Goal: Transaction & Acquisition: Purchase product/service

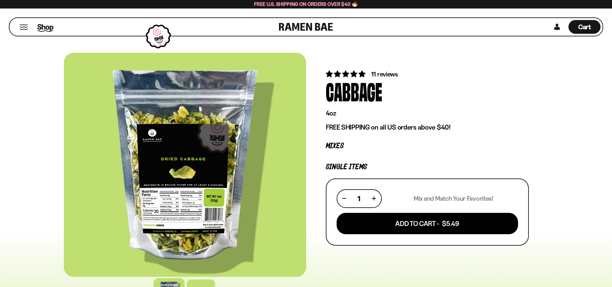
click at [44, 27] on span "Shop" at bounding box center [45, 27] width 16 height 10
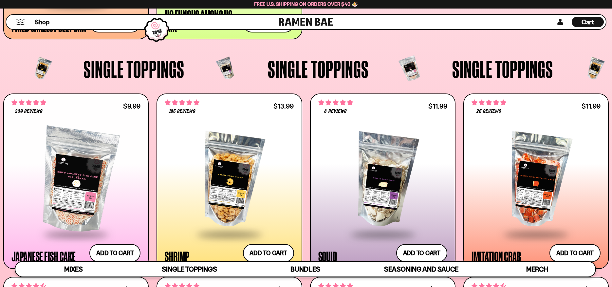
scroll to position [802, 0]
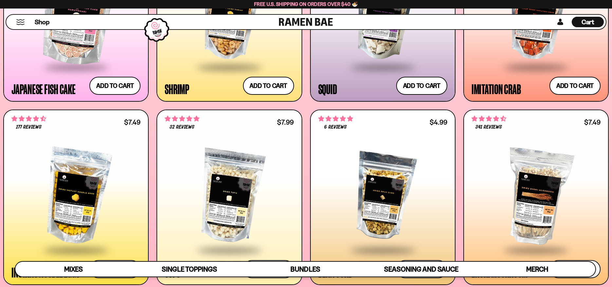
click at [208, 194] on div at bounding box center [229, 196] width 129 height 106
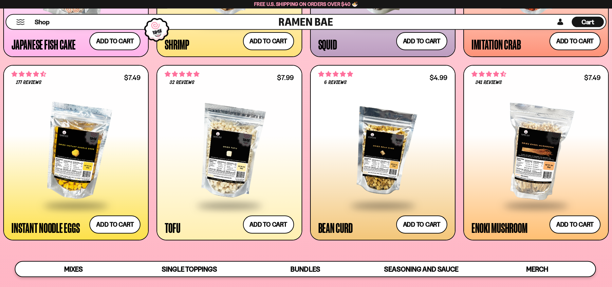
scroll to position [902, 0]
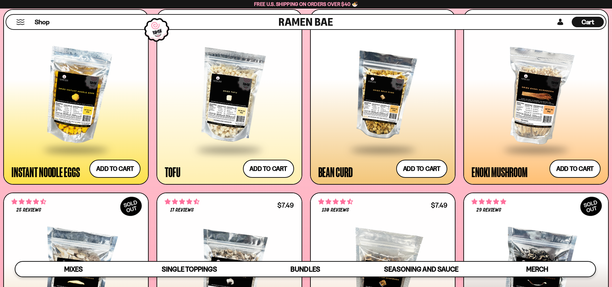
click at [387, 86] on div at bounding box center [382, 96] width 129 height 106
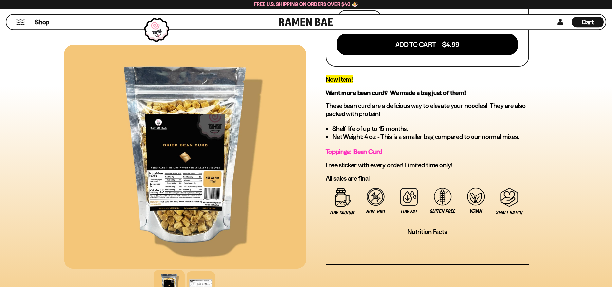
scroll to position [234, 0]
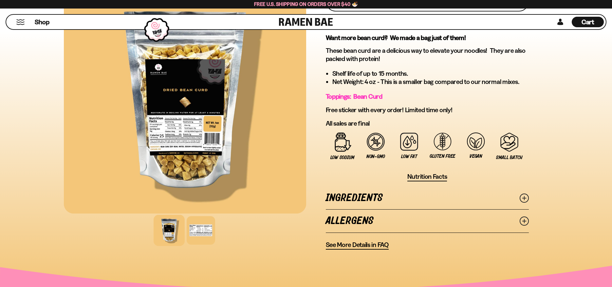
click at [528, 197] on circle at bounding box center [524, 198] width 9 height 9
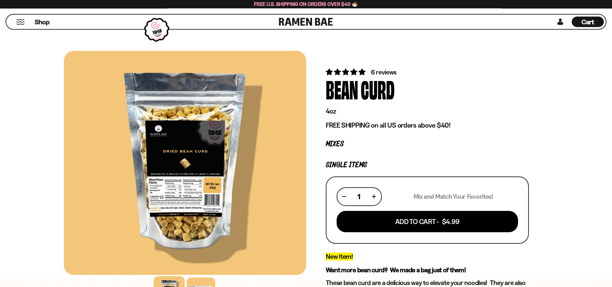
scroll to position [0, 0]
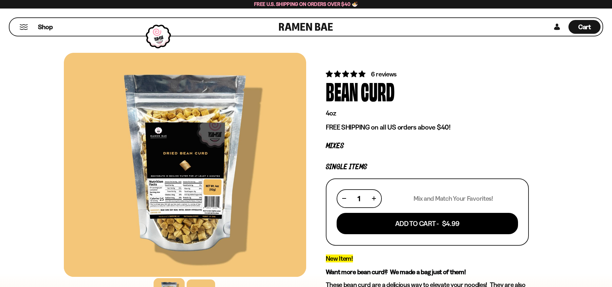
click at [384, 74] on span "6 reviews" at bounding box center [384, 74] width 26 height 8
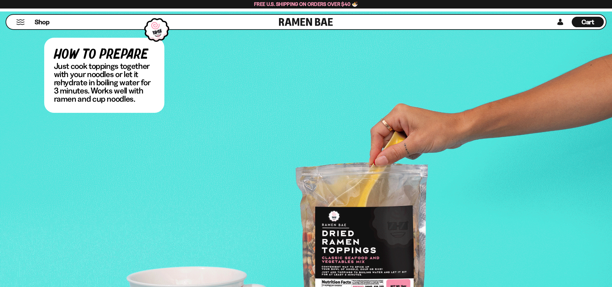
scroll to position [1029, 0]
